Goal: Task Accomplishment & Management: Manage account settings

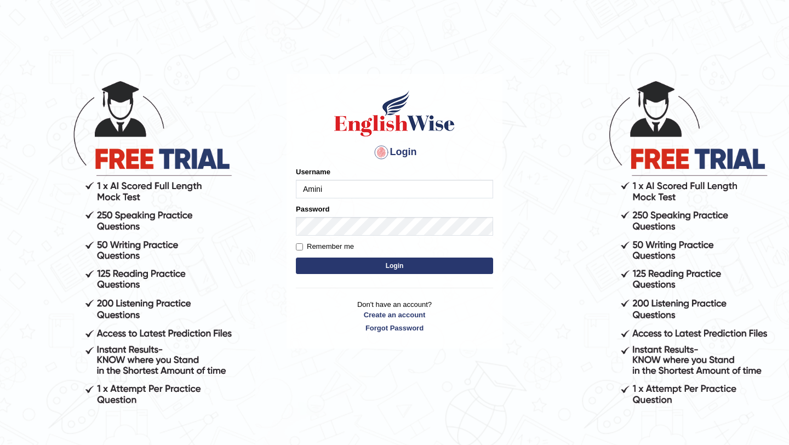
type input "Amini"
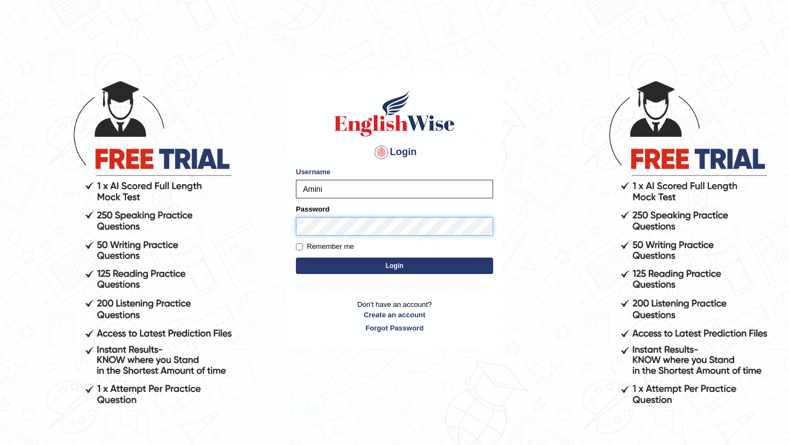
click at [296, 257] on button "Login" at bounding box center [394, 265] width 197 height 16
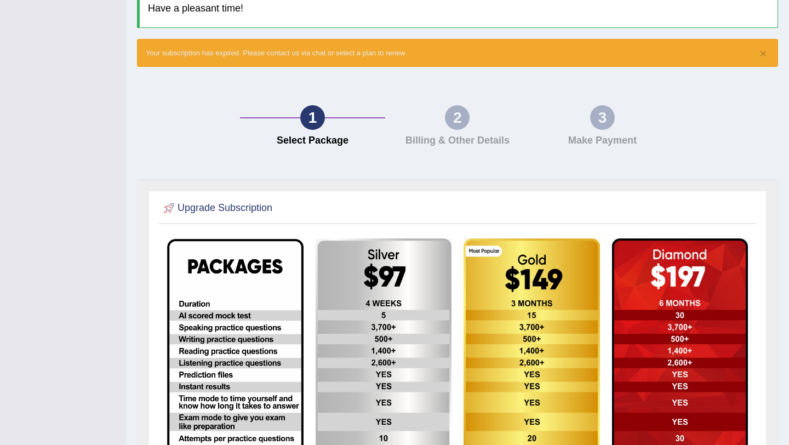
scroll to position [104, 0]
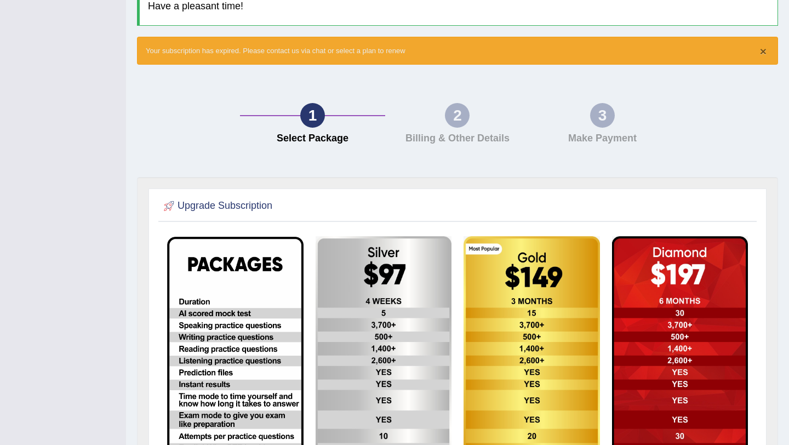
click at [761, 52] on button "×" at bounding box center [763, 51] width 7 height 12
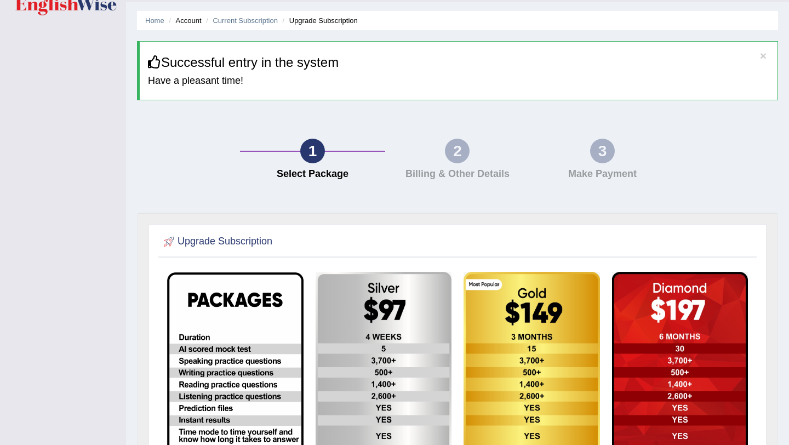
scroll to position [0, 0]
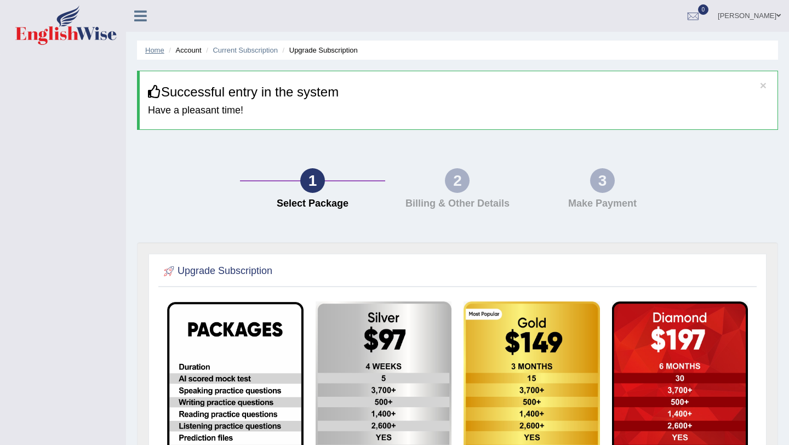
click at [154, 48] on link "Home" at bounding box center [154, 50] width 19 height 8
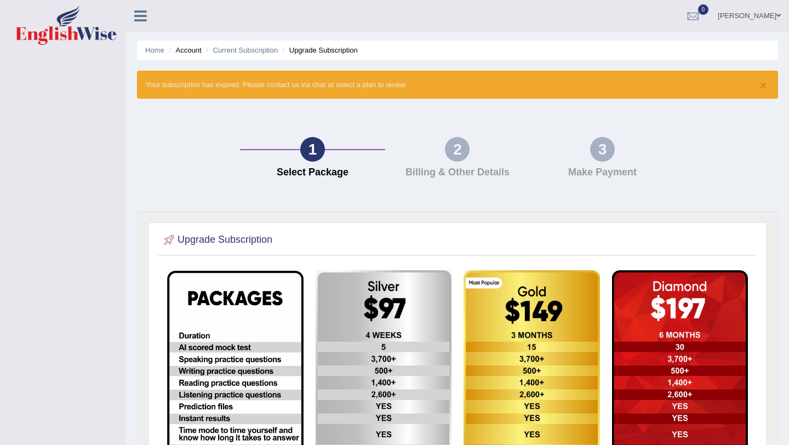
click at [141, 15] on icon at bounding box center [140, 16] width 13 height 14
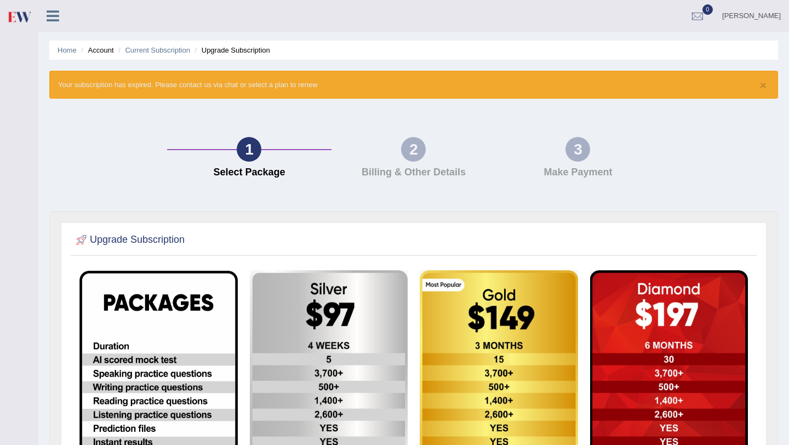
click at [234, 48] on li "Upgrade Subscription" at bounding box center [231, 50] width 78 height 10
click at [760, 14] on link "Bibi Sadiqa" at bounding box center [751, 14] width 75 height 28
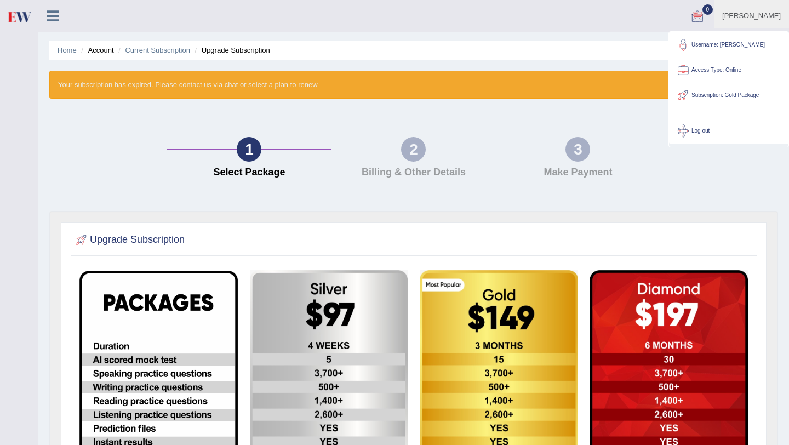
click at [722, 70] on link "Access Type: Online" at bounding box center [728, 70] width 118 height 25
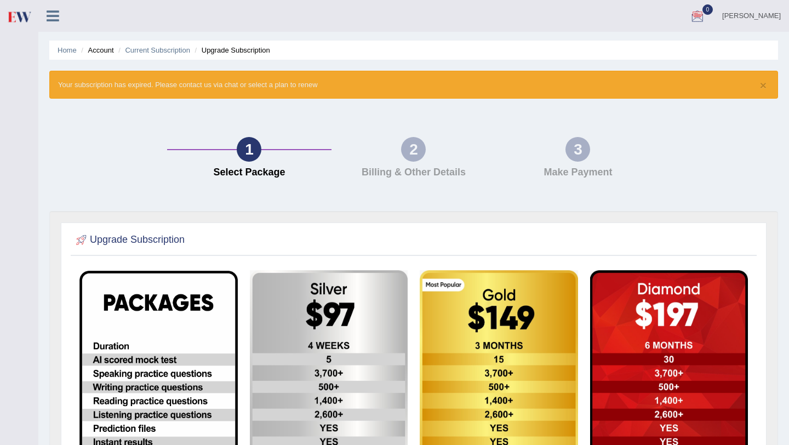
click at [757, 13] on link "[PERSON_NAME]" at bounding box center [751, 14] width 75 height 28
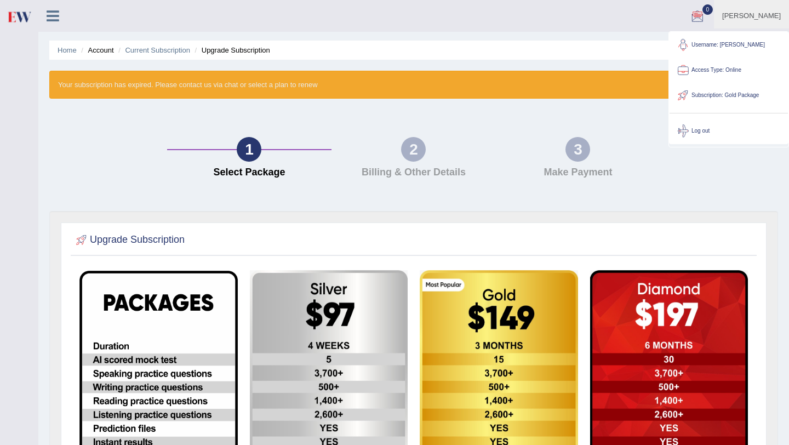
click at [709, 44] on link "Username: [PERSON_NAME]" at bounding box center [728, 44] width 118 height 25
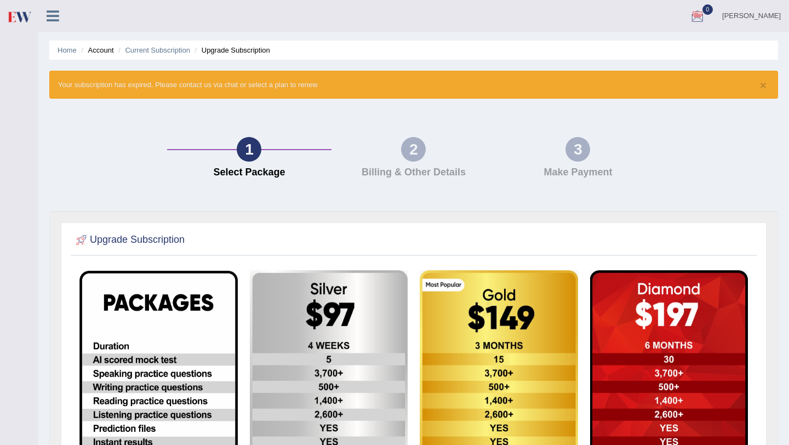
click at [764, 10] on link "[PERSON_NAME]" at bounding box center [751, 14] width 75 height 28
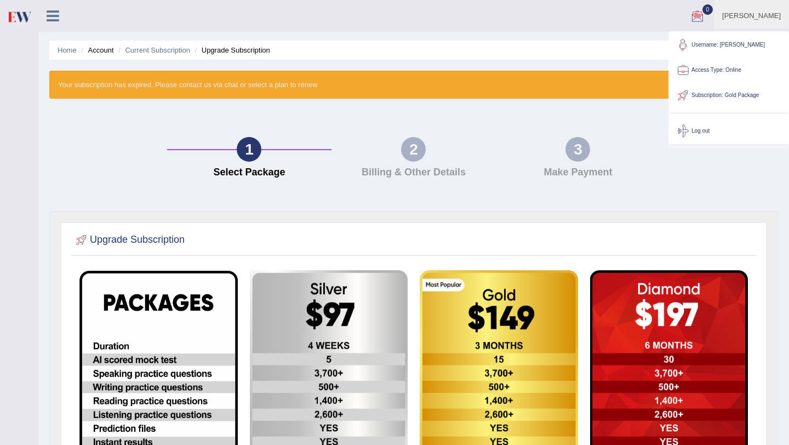
click at [702, 43] on link "Username: [PERSON_NAME]" at bounding box center [728, 44] width 118 height 25
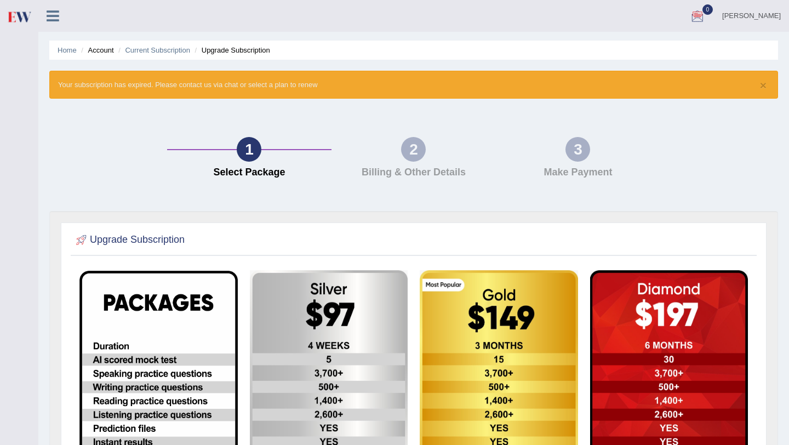
click at [762, 13] on link "[PERSON_NAME]" at bounding box center [751, 14] width 75 height 28
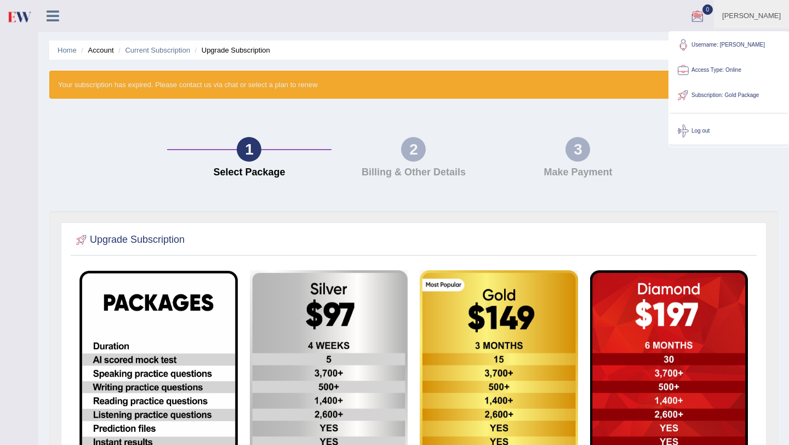
click at [20, 19] on img at bounding box center [19, 16] width 25 height 22
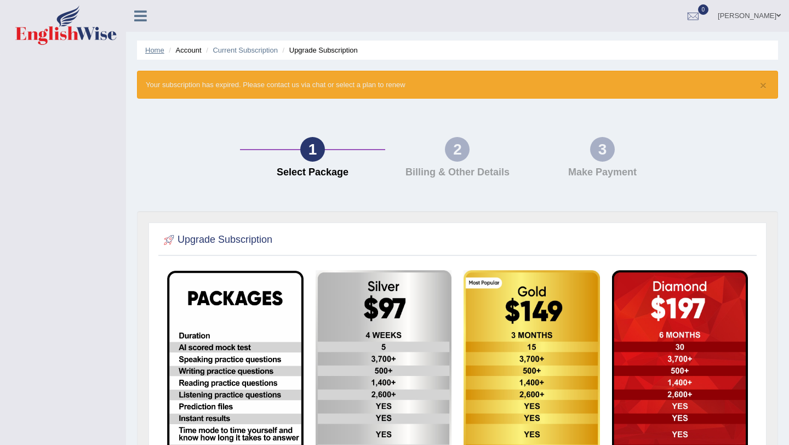
click at [151, 49] on link "Home" at bounding box center [154, 50] width 19 height 8
